Goal: Information Seeking & Learning: Find specific fact

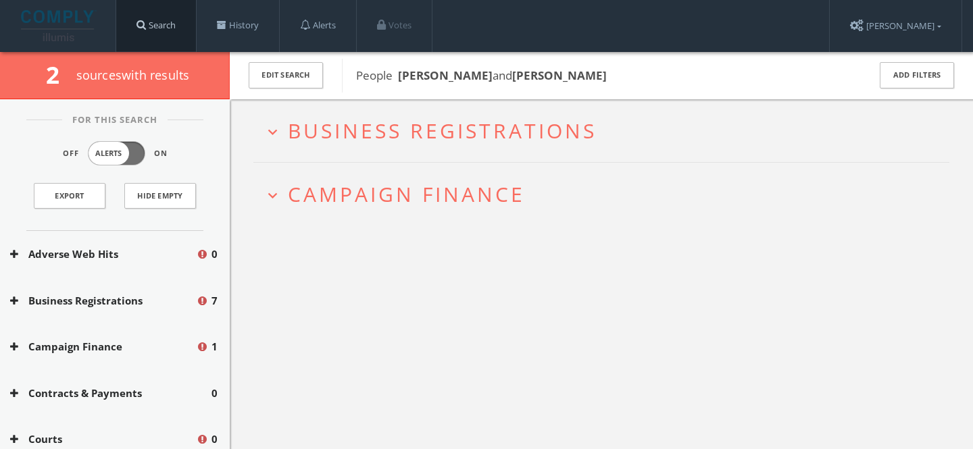
click at [152, 13] on link "Search" at bounding box center [156, 25] width 80 height 51
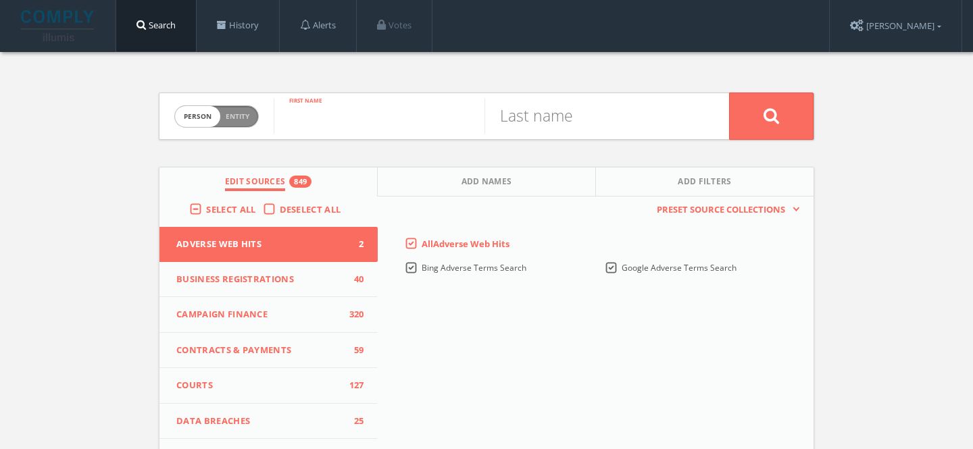
click at [387, 125] on input "text" at bounding box center [379, 116] width 211 height 35
paste input "[PERSON_NAME]"
click at [387, 124] on input "[PERSON_NAME]" at bounding box center [379, 116] width 211 height 35
type input "Arevik"
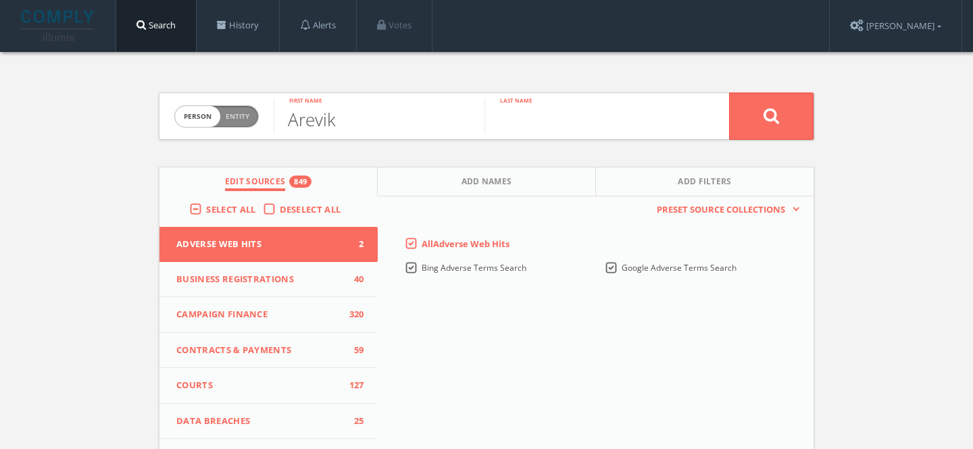
paste input "[PERSON_NAME]"
type input "[PERSON_NAME]"
click at [729, 93] on button at bounding box center [771, 116] width 84 height 47
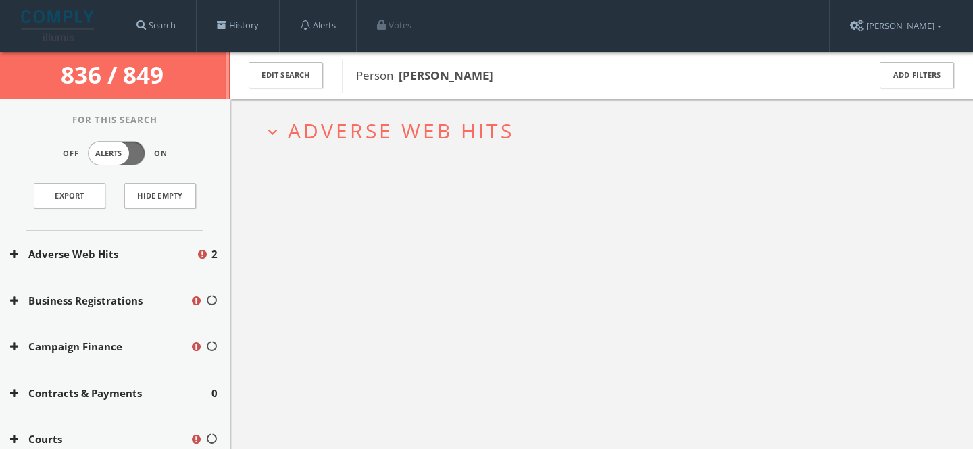
click at [378, 130] on span "Adverse Web Hits" at bounding box center [401, 131] width 226 height 28
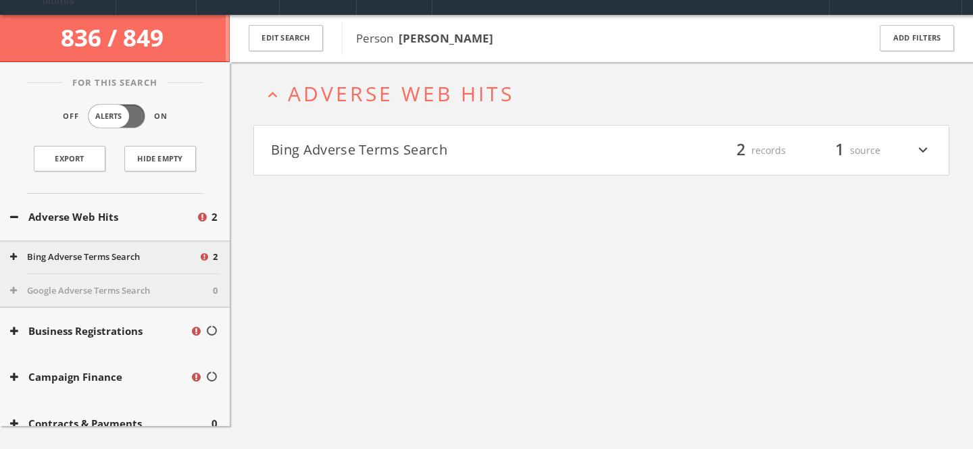
click at [382, 164] on h4 "Bing Adverse Terms Search filter_list 2 records 1 source expand_more" at bounding box center [601, 151] width 695 height 50
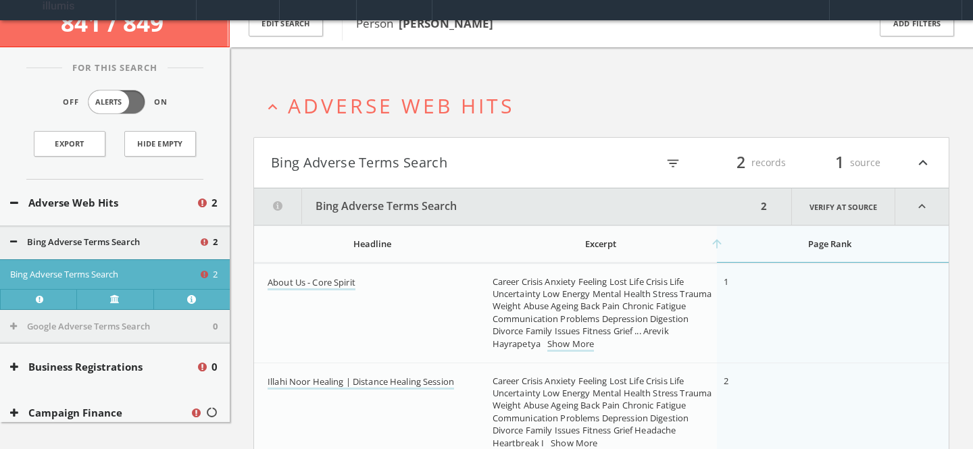
scroll to position [14, 0]
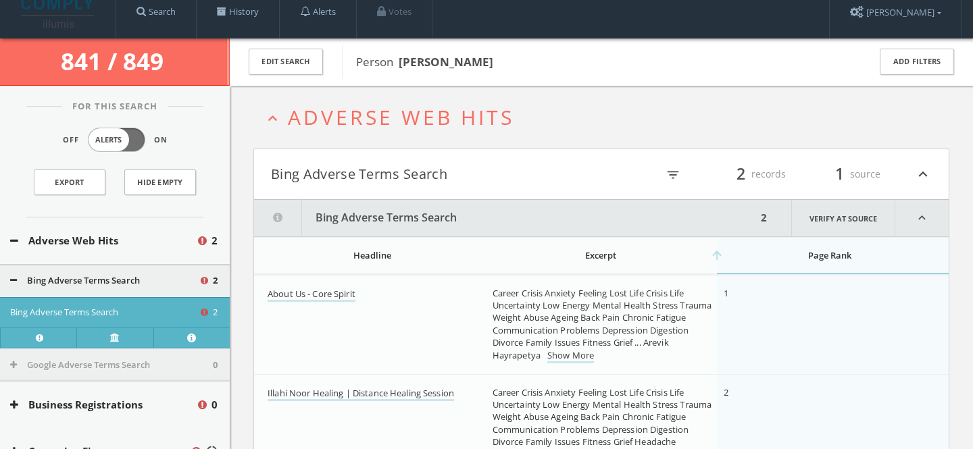
click at [389, 118] on span "Adverse Web Hits" at bounding box center [401, 117] width 226 height 28
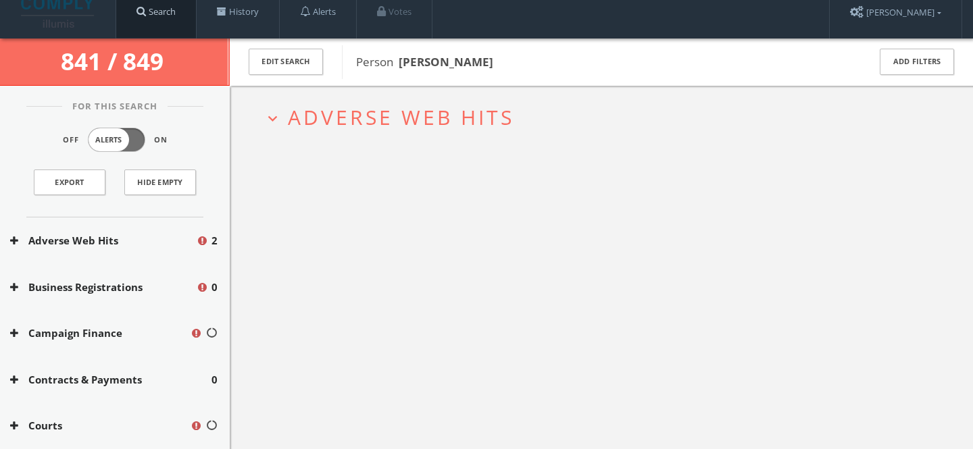
click at [171, 24] on link "Search" at bounding box center [156, 11] width 80 height 51
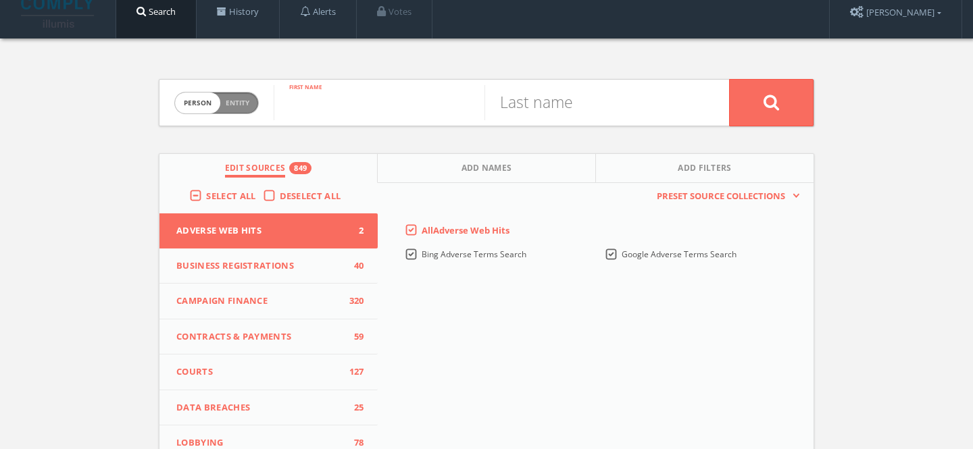
click at [400, 118] on input "text" at bounding box center [379, 102] width 211 height 35
paste input "[PERSON_NAME]"
type input "[PERSON_NAME]"
click at [578, 116] on input "text" at bounding box center [590, 102] width 211 height 35
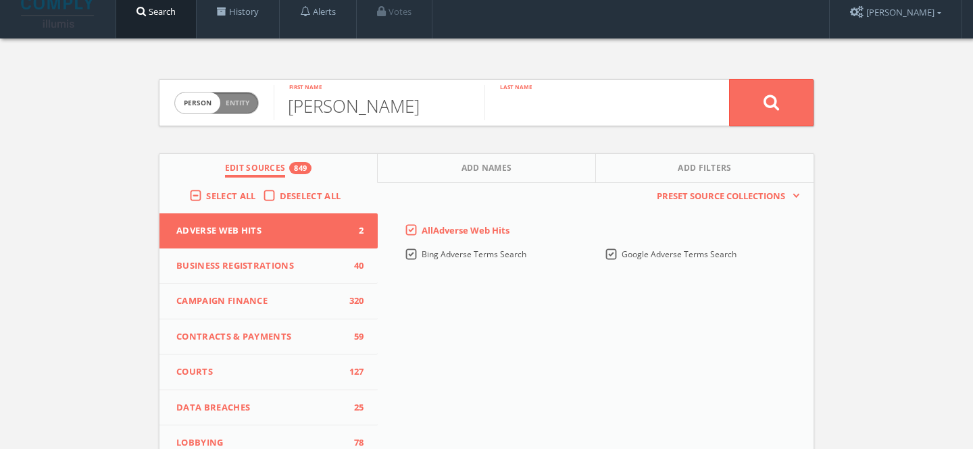
paste input "[PERSON_NAME]"
type input "[PERSON_NAME]"
click at [407, 99] on input "[PERSON_NAME]" at bounding box center [379, 102] width 211 height 35
click at [407, 101] on input "[PERSON_NAME]" at bounding box center [379, 102] width 211 height 35
click at [407, 100] on input "[PERSON_NAME]" at bounding box center [379, 102] width 211 height 35
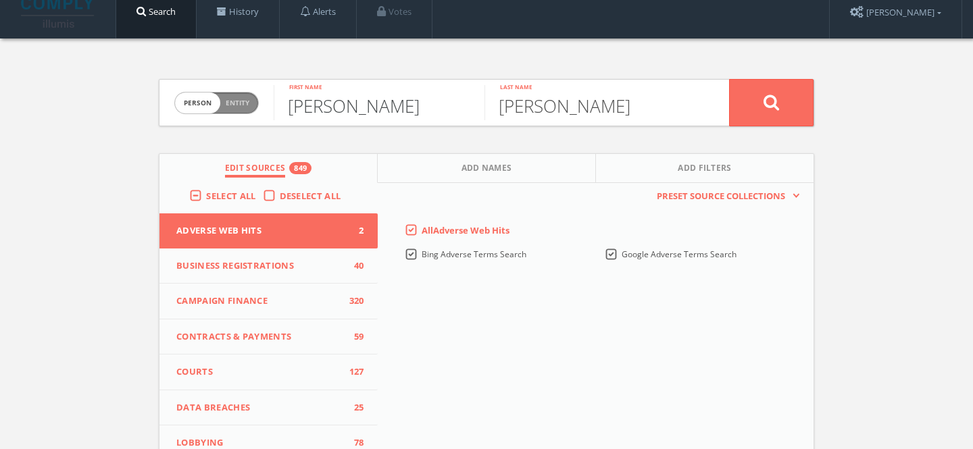
click at [407, 100] on input "[PERSON_NAME]" at bounding box center [379, 102] width 211 height 35
type input "[PERSON_NAME]"
click at [729, 79] on button at bounding box center [771, 102] width 84 height 47
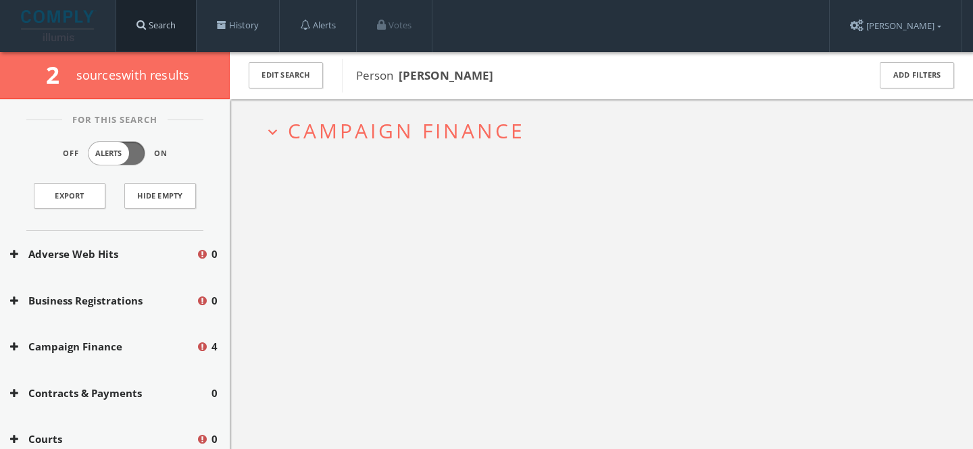
click at [161, 22] on link "Search" at bounding box center [156, 25] width 80 height 51
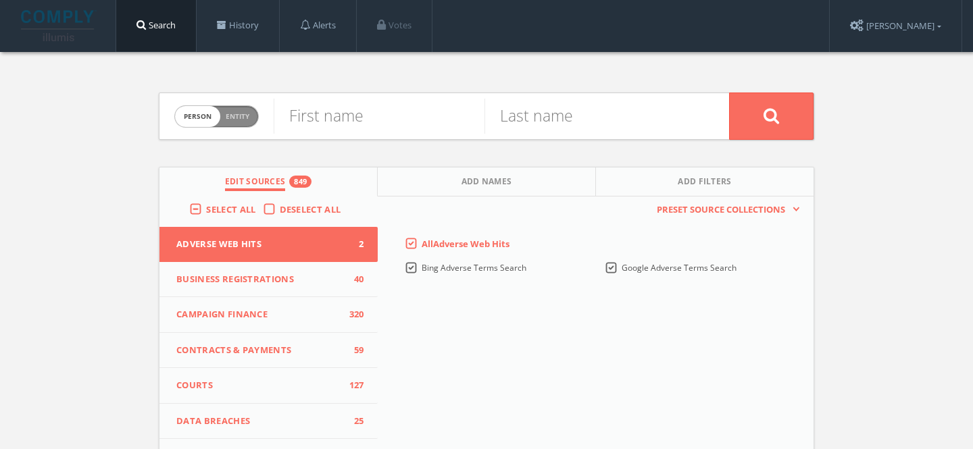
click at [425, 138] on div "First name" at bounding box center [379, 116] width 211 height 46
click at [425, 118] on input "text" at bounding box center [379, 116] width 211 height 35
paste input "[PERSON_NAME]"
type input "[PERSON_NAME]"
click at [628, 109] on input "text" at bounding box center [590, 116] width 211 height 35
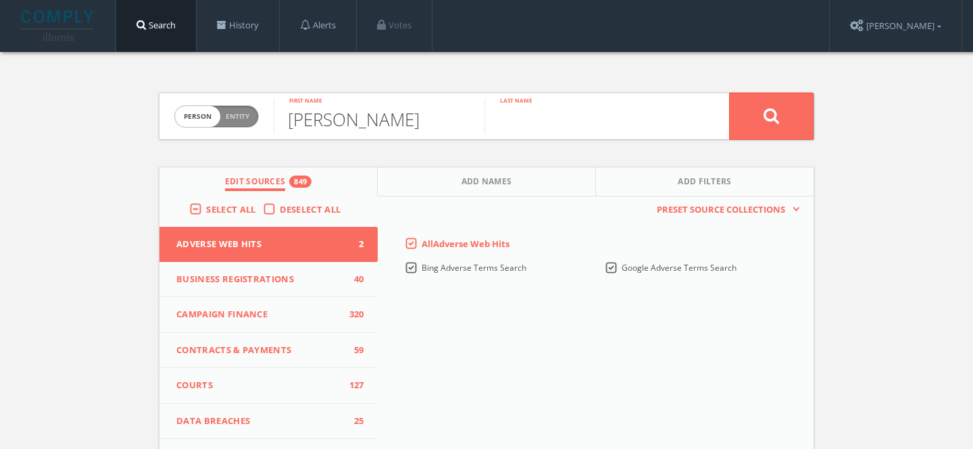
paste input "[PERSON_NAME]"
drag, startPoint x: 572, startPoint y: 120, endPoint x: 459, endPoint y: 119, distance: 113.5
click at [459, 119] on form "Person Entity person [PERSON_NAME] First name [PERSON_NAME] Last name" at bounding box center [486, 116] width 655 height 47
type input "[PERSON_NAME]"
drag, startPoint x: 335, startPoint y: 125, endPoint x: 547, endPoint y: 123, distance: 212.2
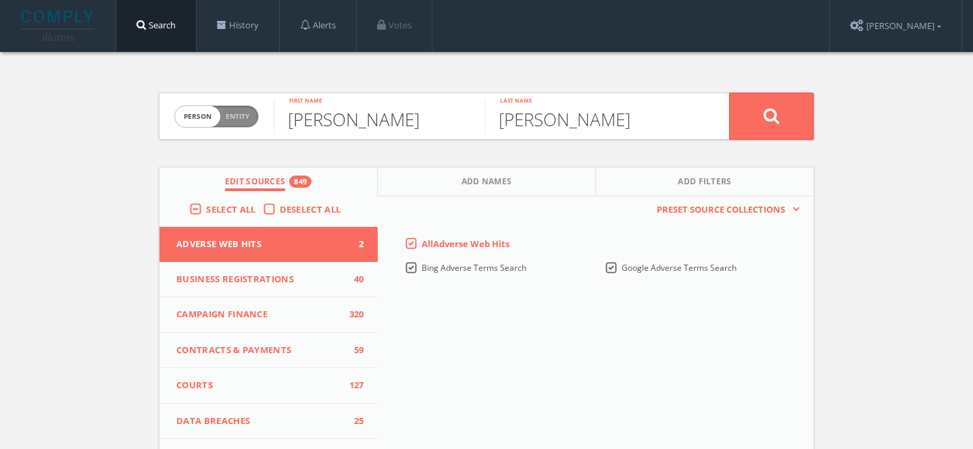
click at [547, 124] on form "Person Entity person [PERSON_NAME] First name [PERSON_NAME] Last name" at bounding box center [486, 116] width 655 height 47
type input "[PERSON_NAME]"
click at [743, 118] on button at bounding box center [771, 116] width 84 height 47
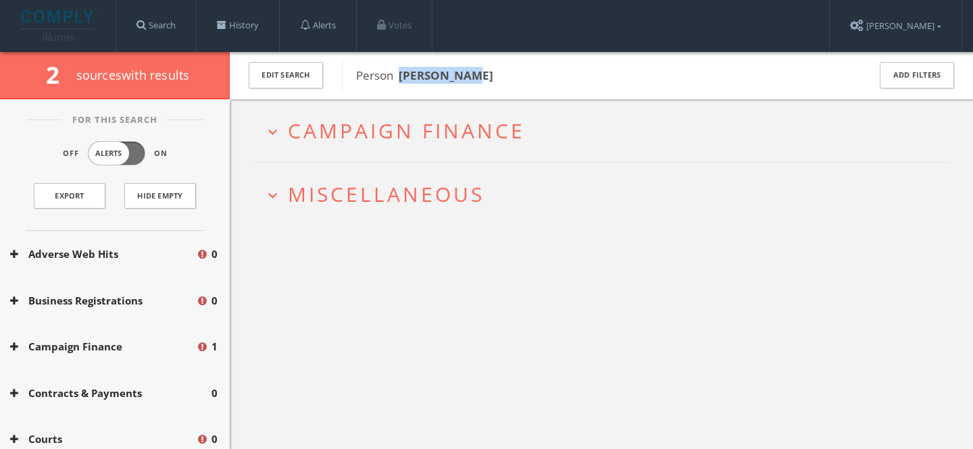
drag, startPoint x: 399, startPoint y: 77, endPoint x: 520, endPoint y: 76, distance: 121.6
click at [520, 77] on span "Person [PERSON_NAME]" at bounding box center [603, 76] width 495 height 18
copy b "[PERSON_NAME]"
click at [164, 17] on link "Search" at bounding box center [156, 25] width 80 height 51
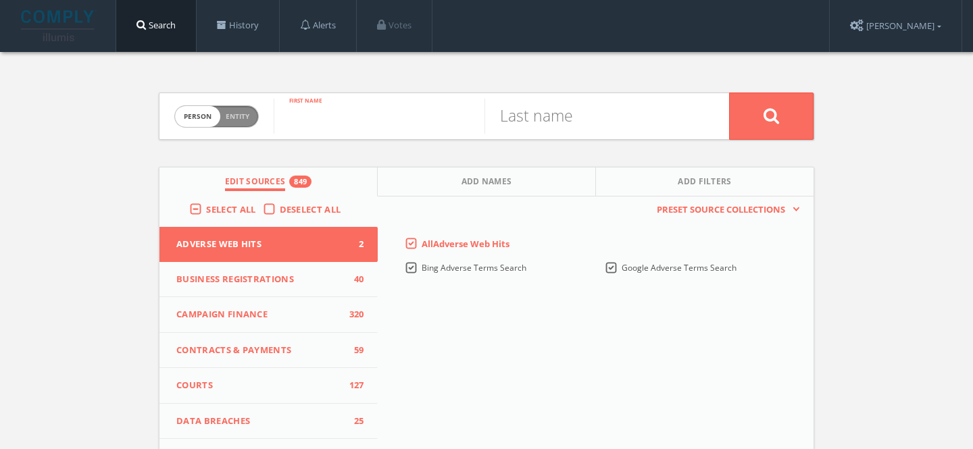
click at [368, 125] on input "text" at bounding box center [379, 116] width 211 height 35
paste input "[PERSON_NAME]"
drag, startPoint x: 399, startPoint y: 121, endPoint x: 516, endPoint y: 121, distance: 116.9
click at [516, 121] on form "Person Entity person [PERSON_NAME] First name Last name" at bounding box center [486, 116] width 655 height 47
type input "[PERSON_NAME]"
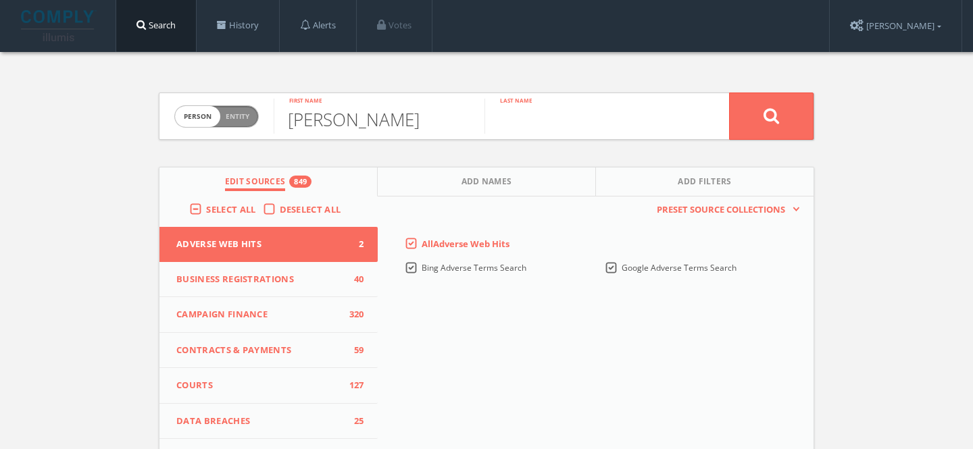
paste input "[PERSON_NAME]"
type input "[PERSON_NAME]"
click at [729, 93] on button at bounding box center [771, 116] width 84 height 47
